Goal: Task Accomplishment & Management: Manage account settings

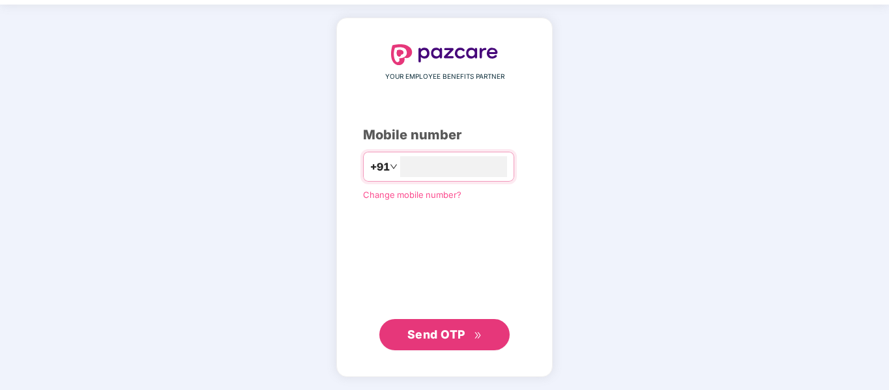
type input "**********"
click at [431, 329] on span "Send OTP" at bounding box center [436, 335] width 58 height 14
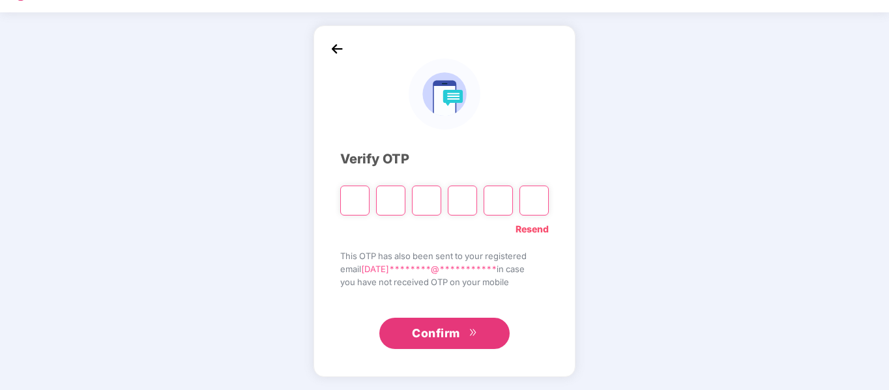
scroll to position [35, 0]
type input "*"
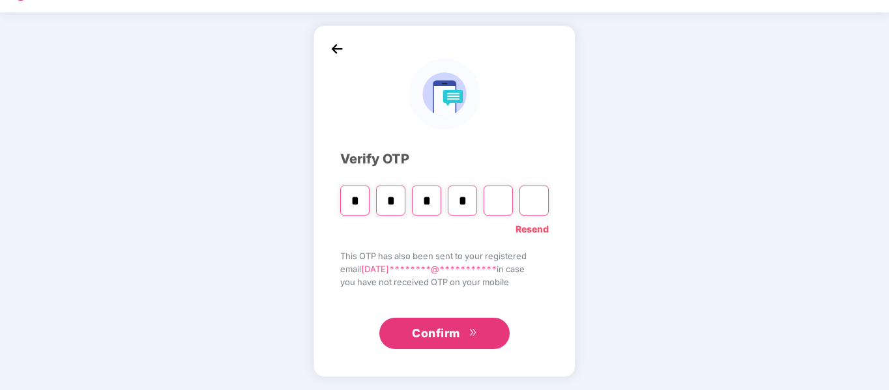
type input "*"
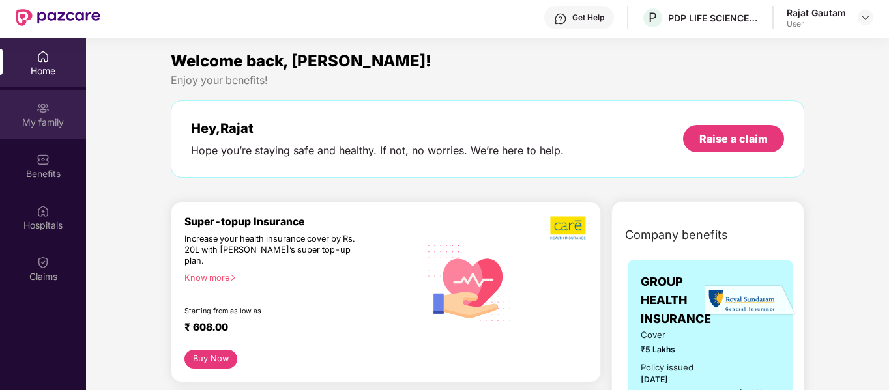
click at [38, 131] on div "My family" at bounding box center [43, 114] width 86 height 49
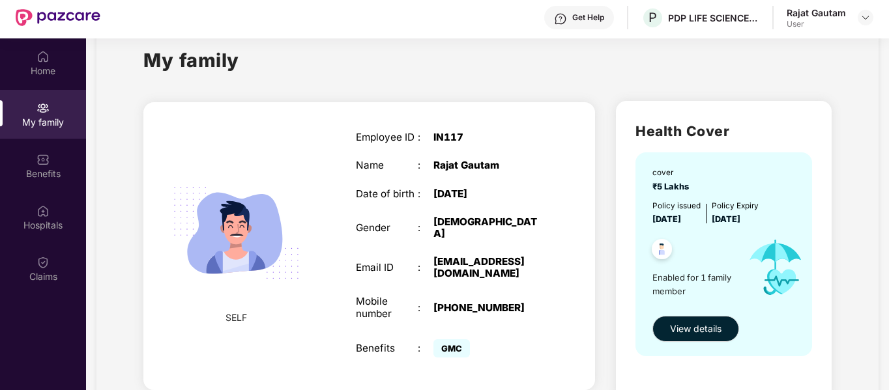
scroll to position [55, 0]
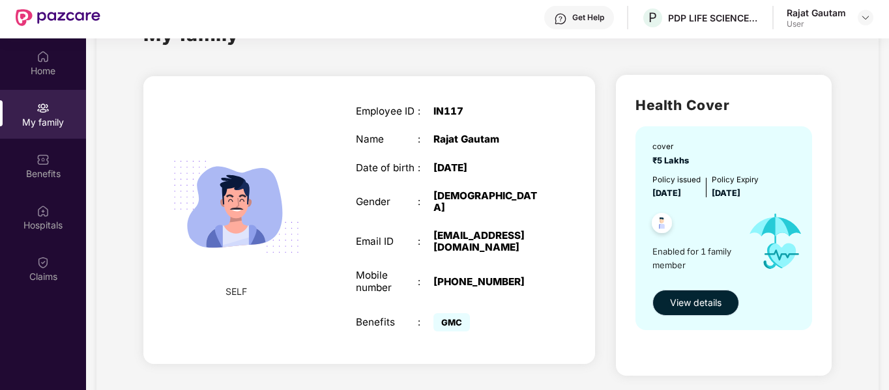
click at [690, 312] on button "View details" at bounding box center [695, 303] width 87 height 26
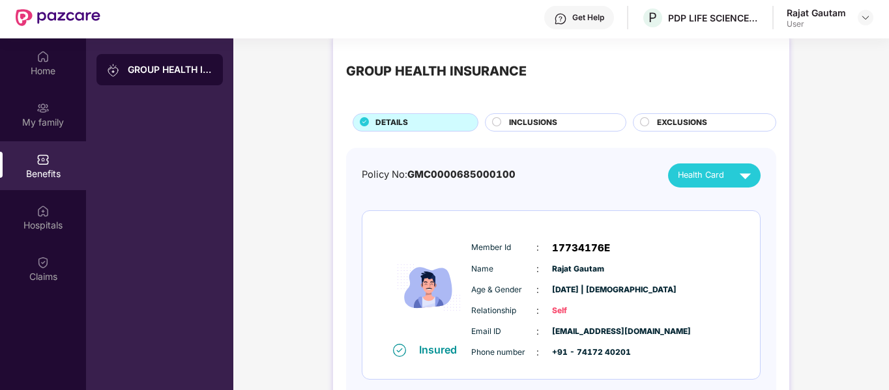
scroll to position [51, 0]
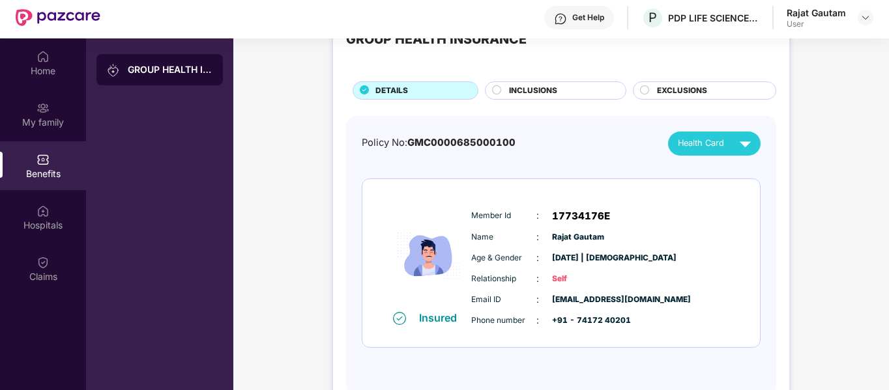
click at [544, 85] on span "INCLUSIONS" at bounding box center [533, 91] width 48 height 12
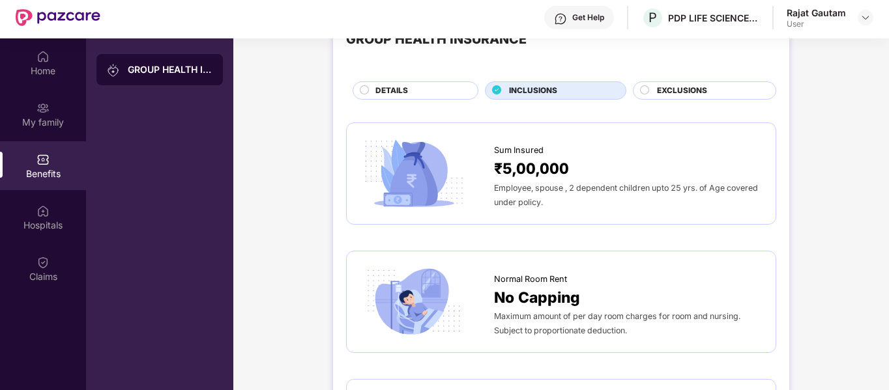
click at [687, 81] on div "GROUP HEALTH INSURANCE DETAILS INCLUSIONS EXCLUSIONS" at bounding box center [561, 57] width 430 height 86
click at [680, 95] on span "EXCLUSIONS" at bounding box center [682, 91] width 50 height 12
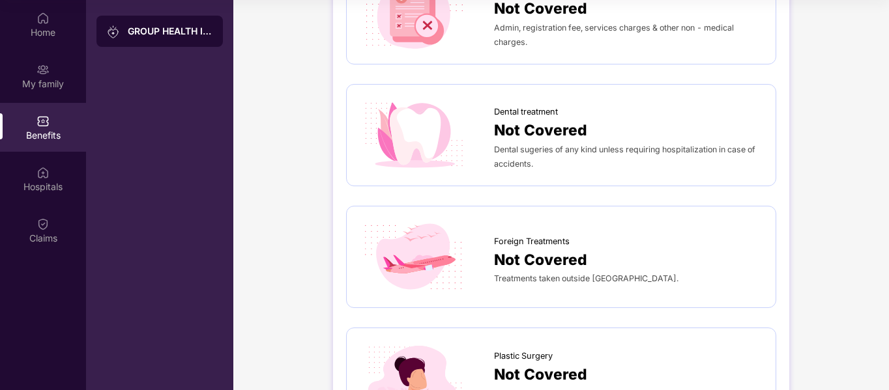
scroll to position [308, 0]
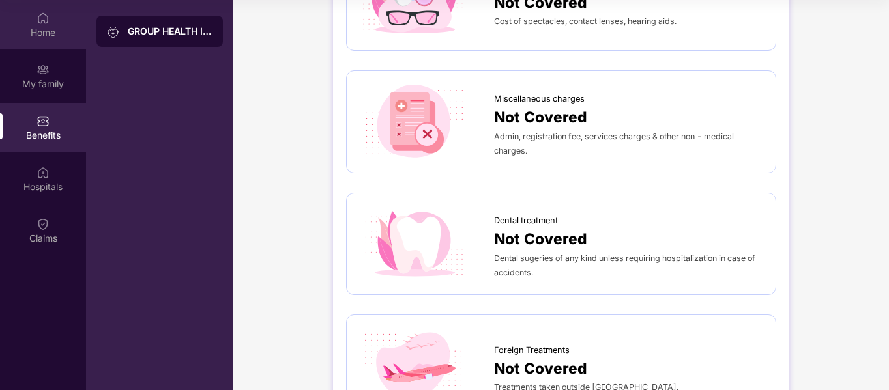
click at [41, 42] on div "Home" at bounding box center [43, 24] width 86 height 49
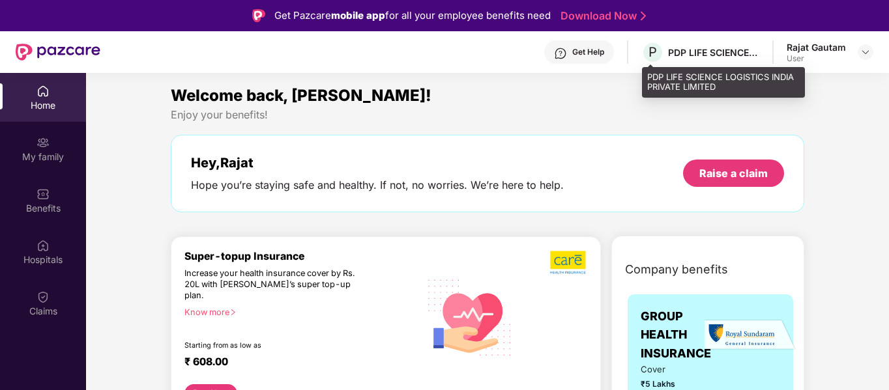
click at [697, 51] on div "PDP LIFE SCIENCE LOGISTICS INDIA PRIVATE LIMITED" at bounding box center [713, 52] width 91 height 12
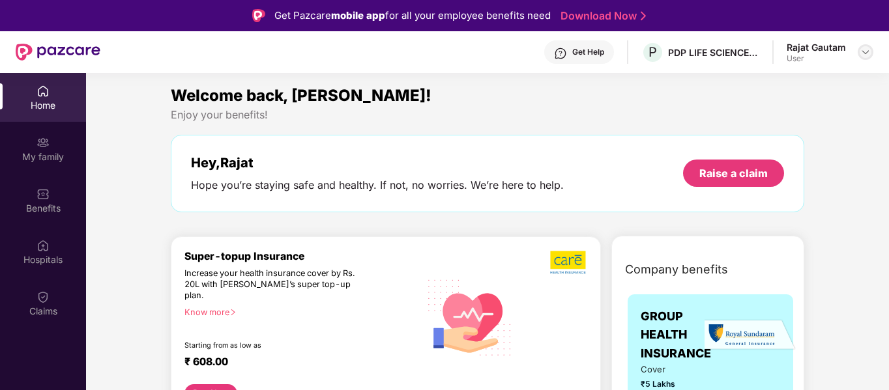
click at [858, 51] on div at bounding box center [866, 52] width 16 height 16
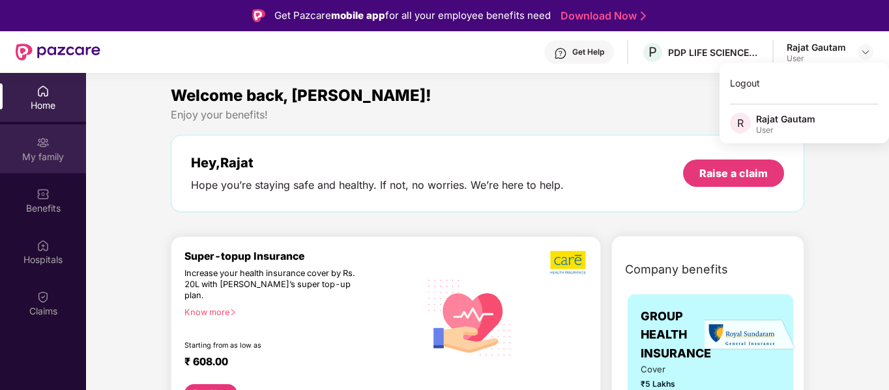
click at [49, 154] on div "My family" at bounding box center [43, 157] width 86 height 13
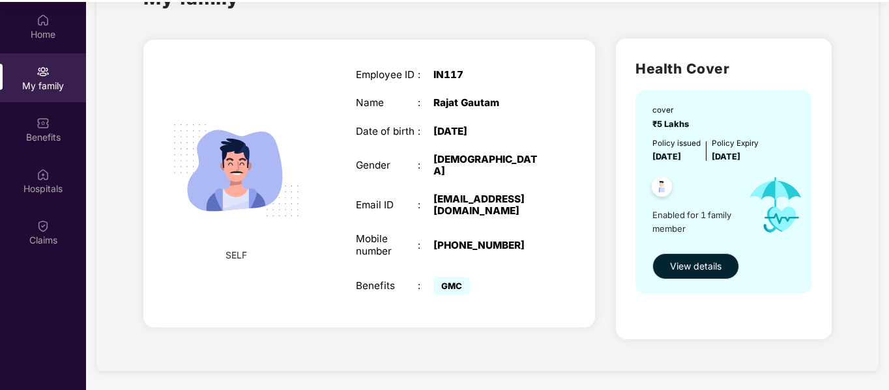
scroll to position [73, 0]
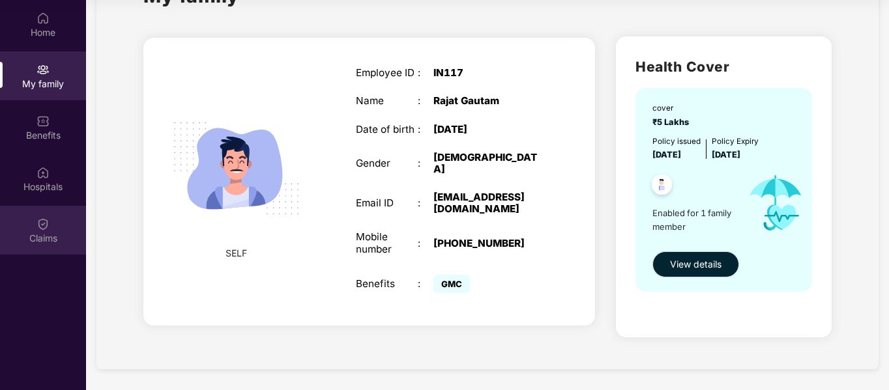
click at [38, 220] on img at bounding box center [43, 223] width 13 height 13
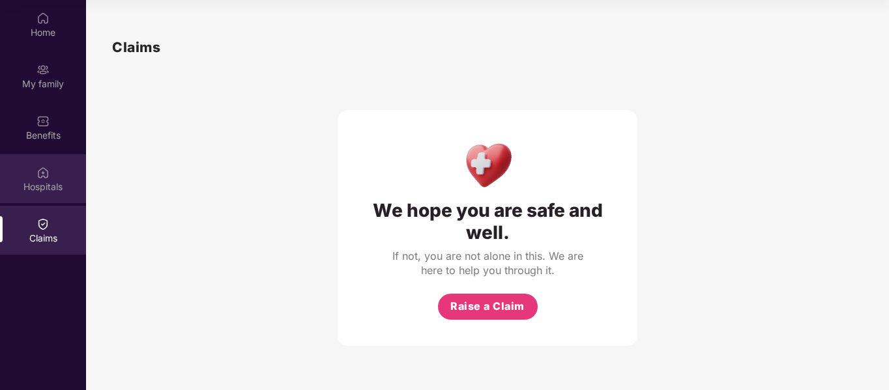
click at [15, 179] on div "Hospitals" at bounding box center [43, 178] width 86 height 49
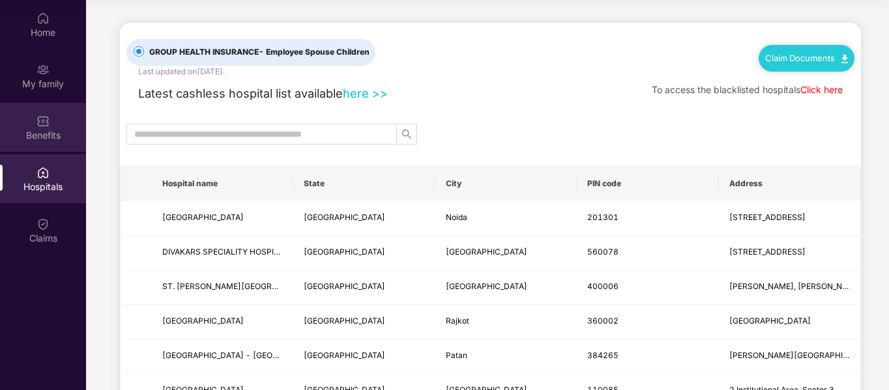
click at [54, 136] on div "Benefits" at bounding box center [43, 135] width 86 height 13
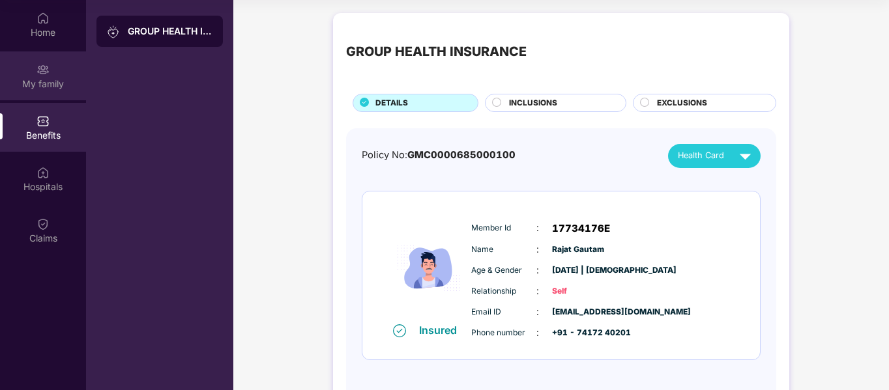
click at [49, 85] on div "My family" at bounding box center [43, 84] width 86 height 13
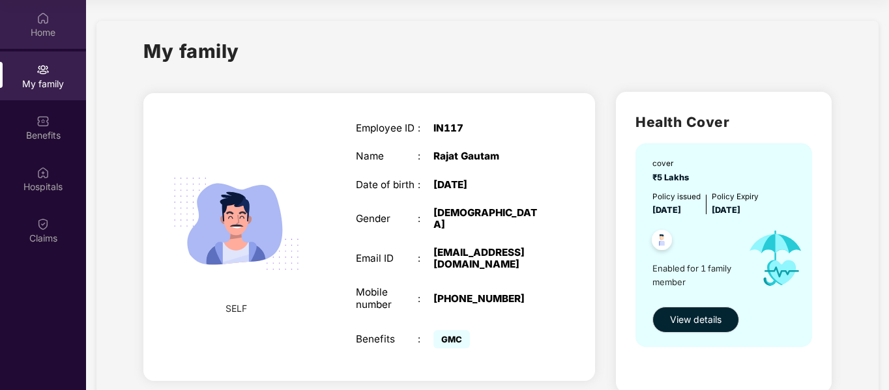
click at [48, 23] on img at bounding box center [43, 18] width 13 height 13
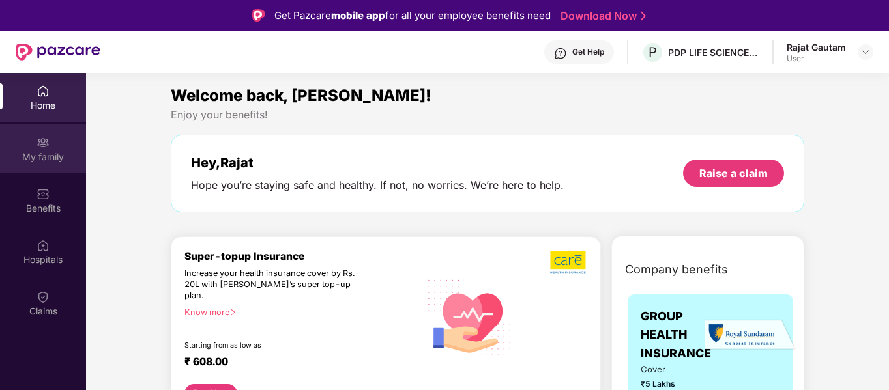
click at [54, 151] on div "My family" at bounding box center [43, 157] width 86 height 13
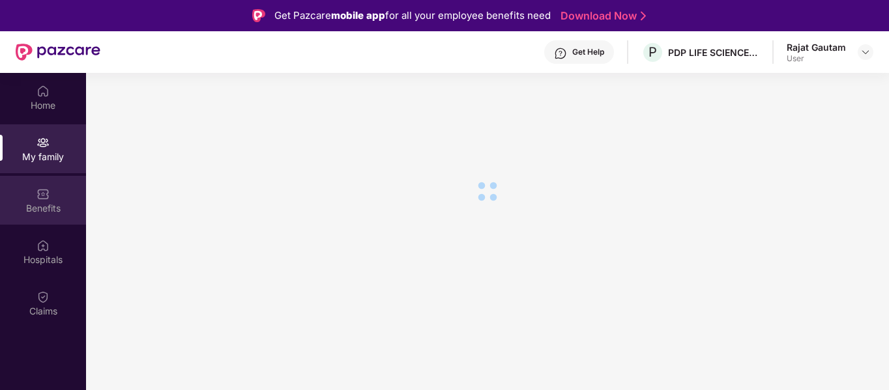
click at [56, 192] on div "Benefits" at bounding box center [43, 200] width 86 height 49
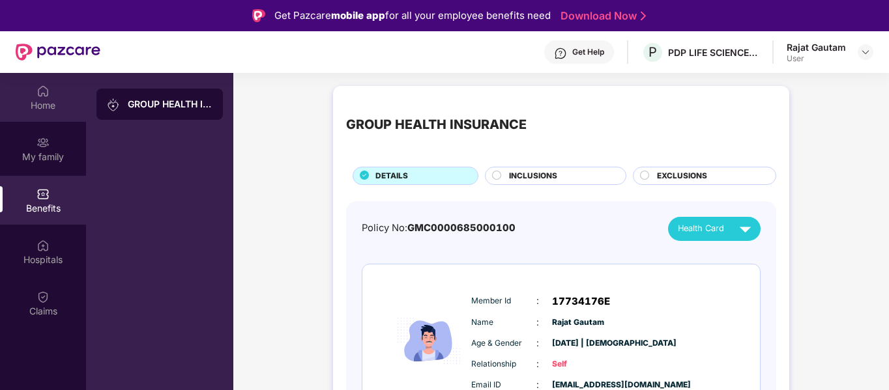
click at [38, 100] on div "Home" at bounding box center [43, 105] width 86 height 13
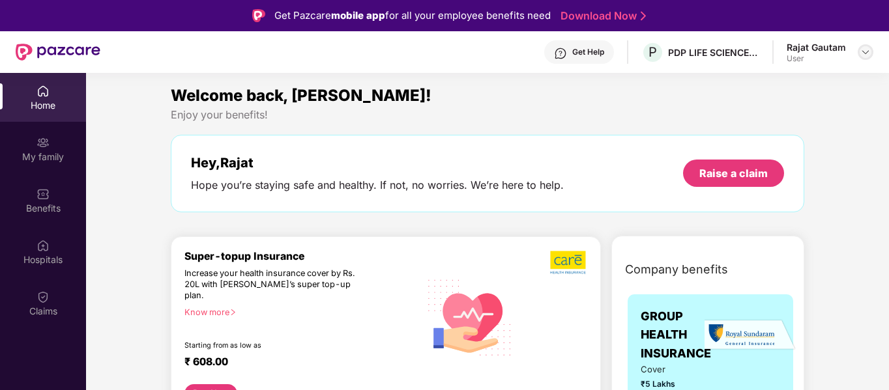
click at [860, 53] on div at bounding box center [866, 52] width 16 height 16
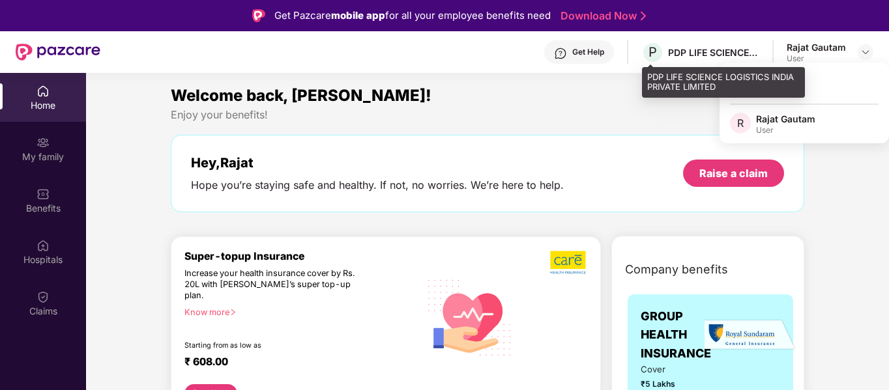
click at [697, 51] on div "PDP LIFE SCIENCE LOGISTICS INDIA PRIVATE LIMITED" at bounding box center [713, 52] width 91 height 12
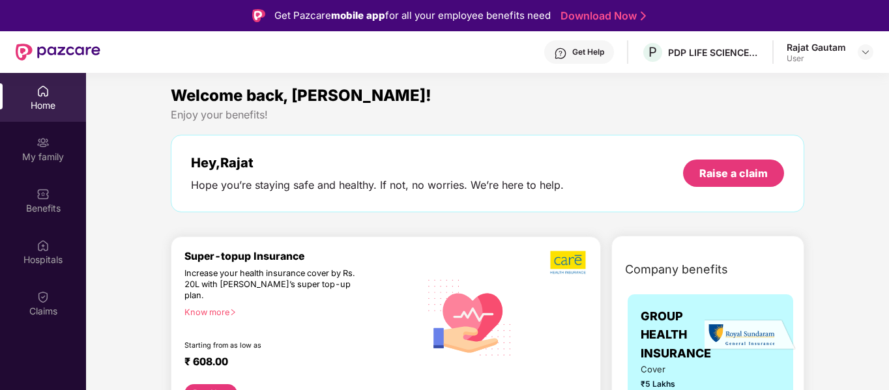
click at [815, 56] on div "User" at bounding box center [816, 58] width 59 height 10
click at [862, 54] on img at bounding box center [865, 52] width 10 height 10
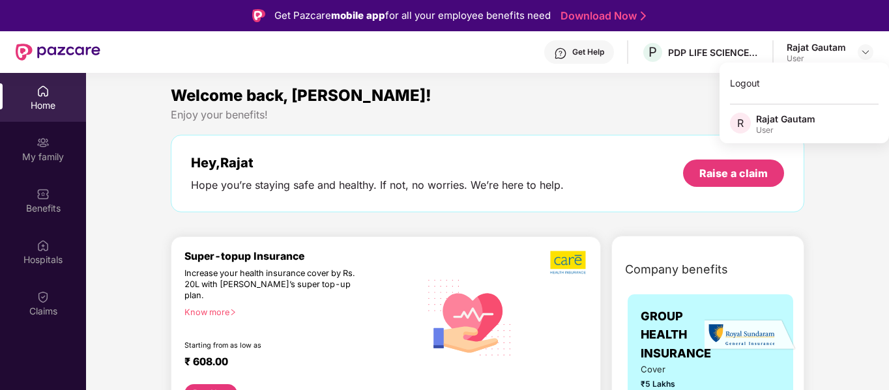
click at [795, 129] on div "User" at bounding box center [785, 130] width 59 height 10
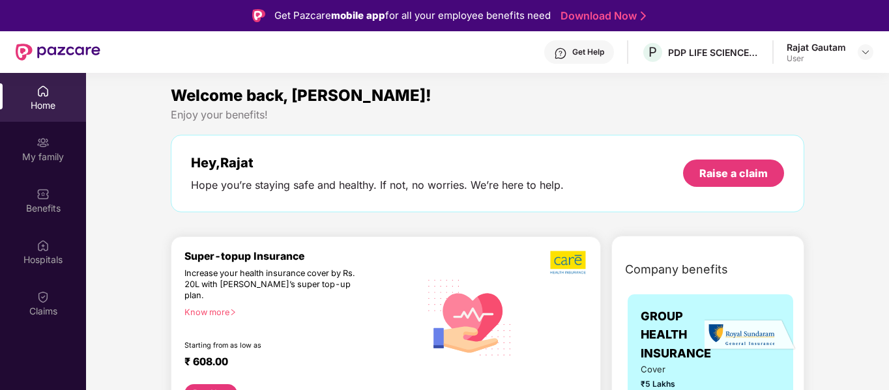
click at [757, 82] on section "Welcome back, [PERSON_NAME]! Enjoy your benefits! Hey, [PERSON_NAME] Hope you’r…" at bounding box center [487, 268] width 803 height 390
click at [865, 53] on img at bounding box center [865, 52] width 10 height 10
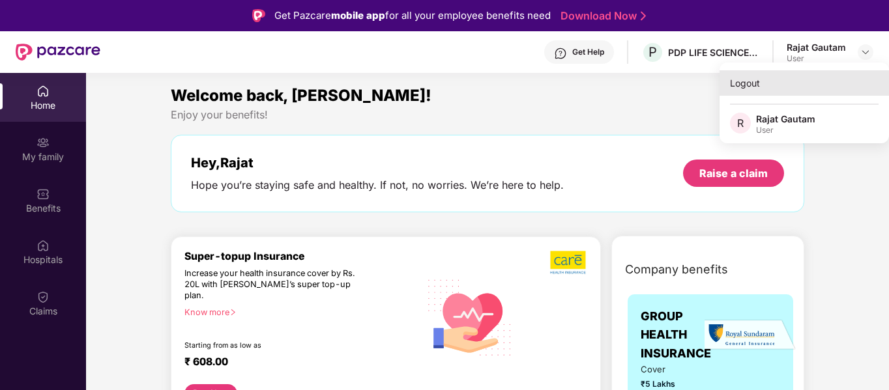
click at [738, 87] on div "Logout" at bounding box center [804, 82] width 169 height 25
